Goal: Navigation & Orientation: Find specific page/section

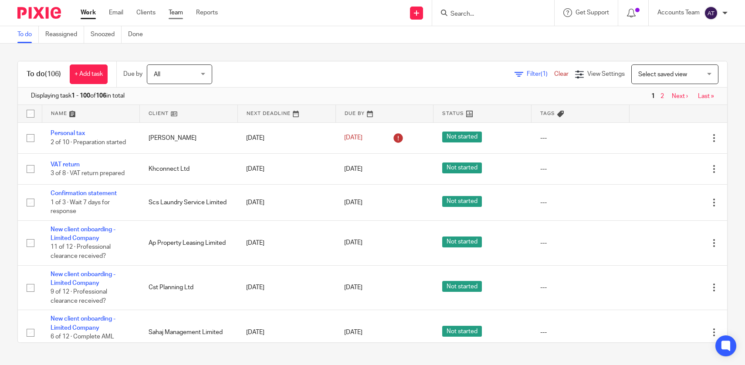
click at [178, 14] on link "Team" at bounding box center [176, 12] width 14 height 9
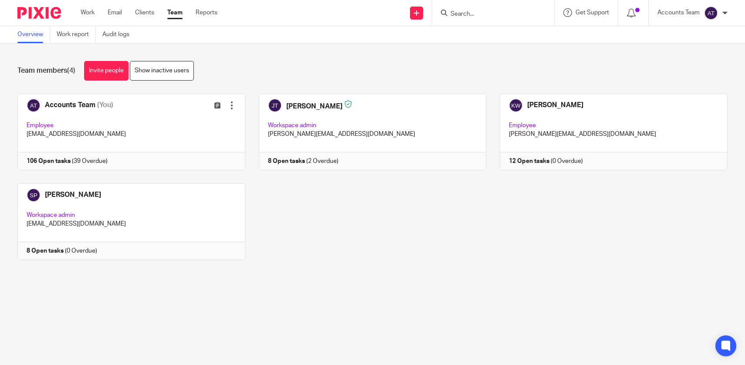
click at [326, 316] on main "Overview Work report Audit logs Team members (4) Invite people Show inactive us…" at bounding box center [372, 182] width 745 height 365
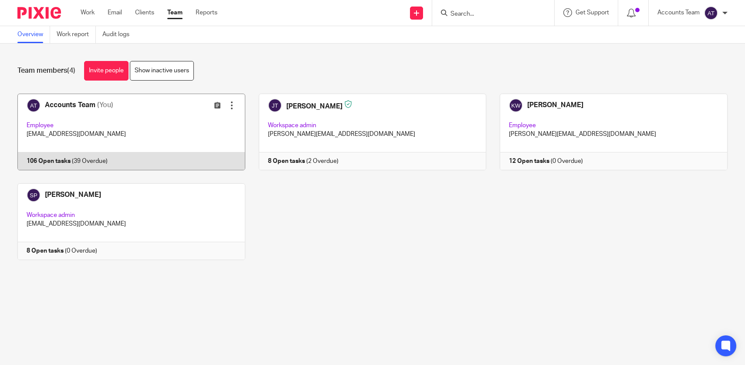
click at [167, 136] on link at bounding box center [124, 132] width 241 height 77
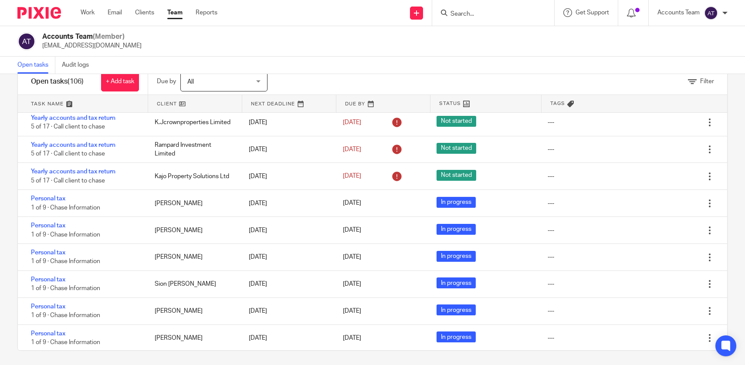
scroll to position [885, 0]
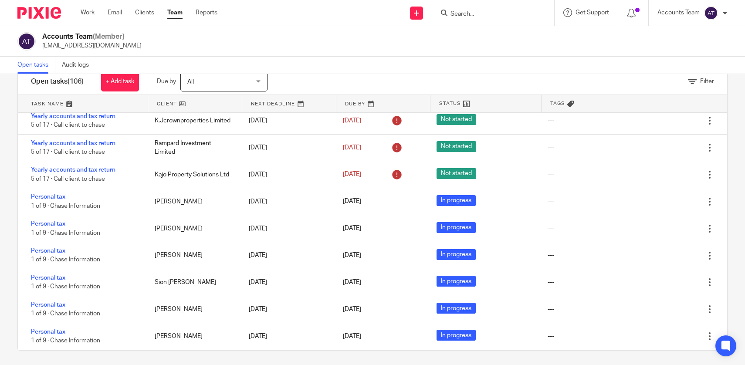
click at [175, 14] on link "Team" at bounding box center [174, 12] width 15 height 9
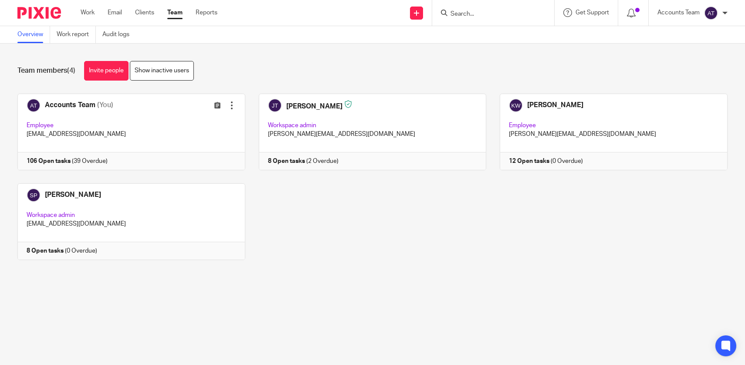
click at [179, 14] on link "Team" at bounding box center [174, 12] width 15 height 9
click at [347, 268] on div "Accounts Team (You) Edit user Transfer Employee [EMAIL_ADDRESS][DOMAIN_NAME] 10…" at bounding box center [366, 184] width 724 height 180
